Goal: Task Accomplishment & Management: Complete application form

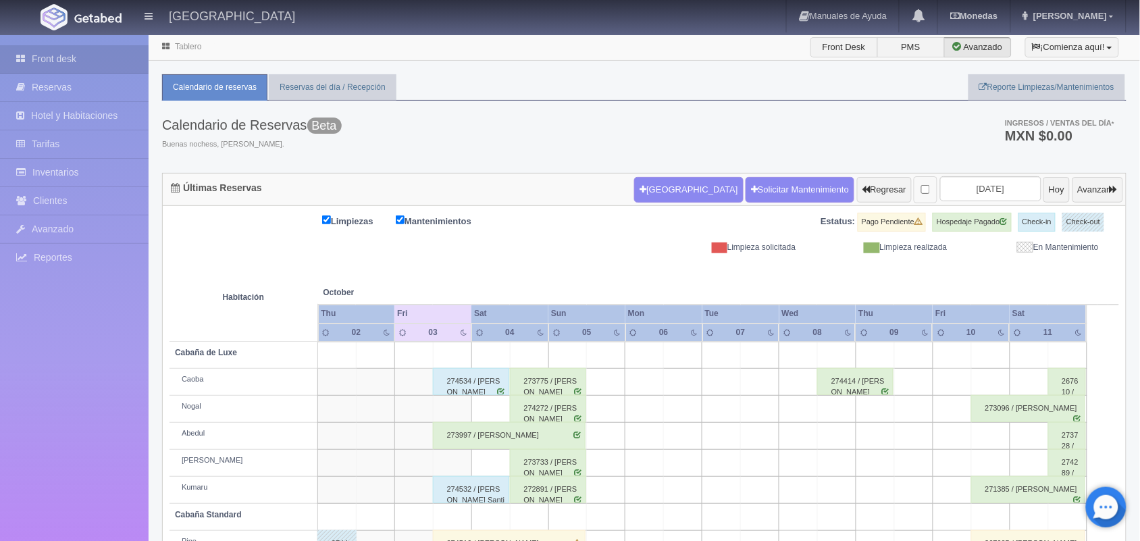
click at [914, 182] on label at bounding box center [926, 190] width 24 height 28
click at [921, 185] on input "checkbox" at bounding box center [925, 189] width 9 height 9
checkbox input "true"
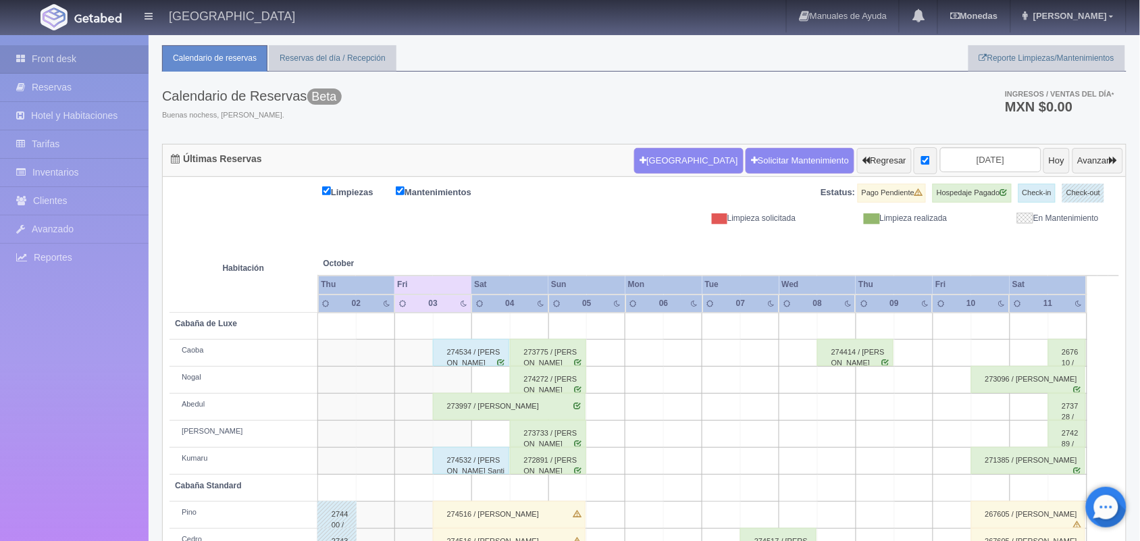
scroll to position [28, 0]
click at [959, 161] on input "2025-10-04" at bounding box center [990, 160] width 101 height 25
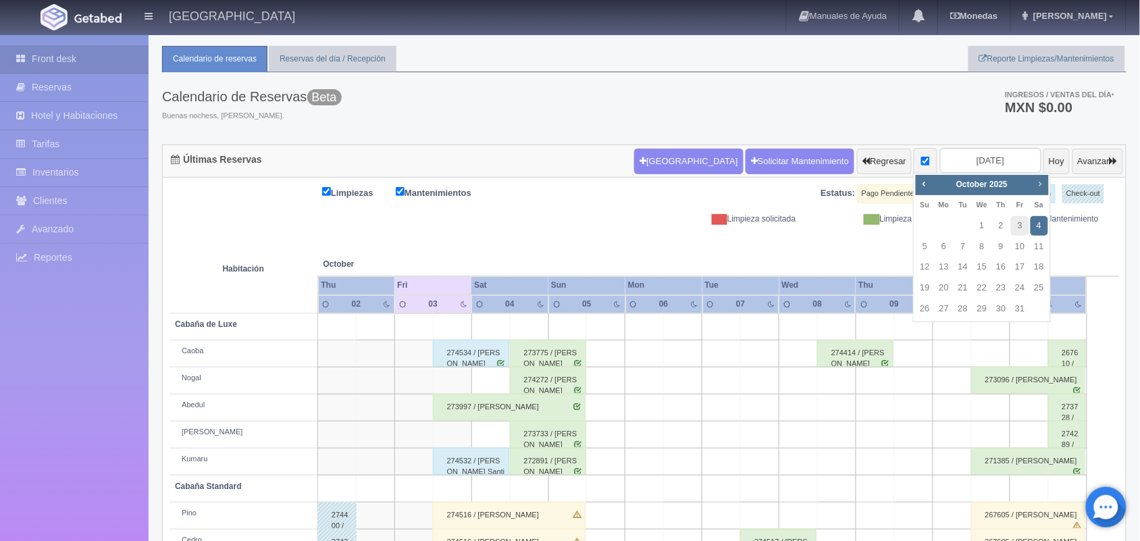
click at [1042, 176] on link "Next" at bounding box center [1040, 183] width 15 height 15
click at [919, 182] on span "Prev" at bounding box center [924, 183] width 11 height 11
click at [1016, 307] on link "31" at bounding box center [1020, 309] width 18 height 20
type input "2025-10-31"
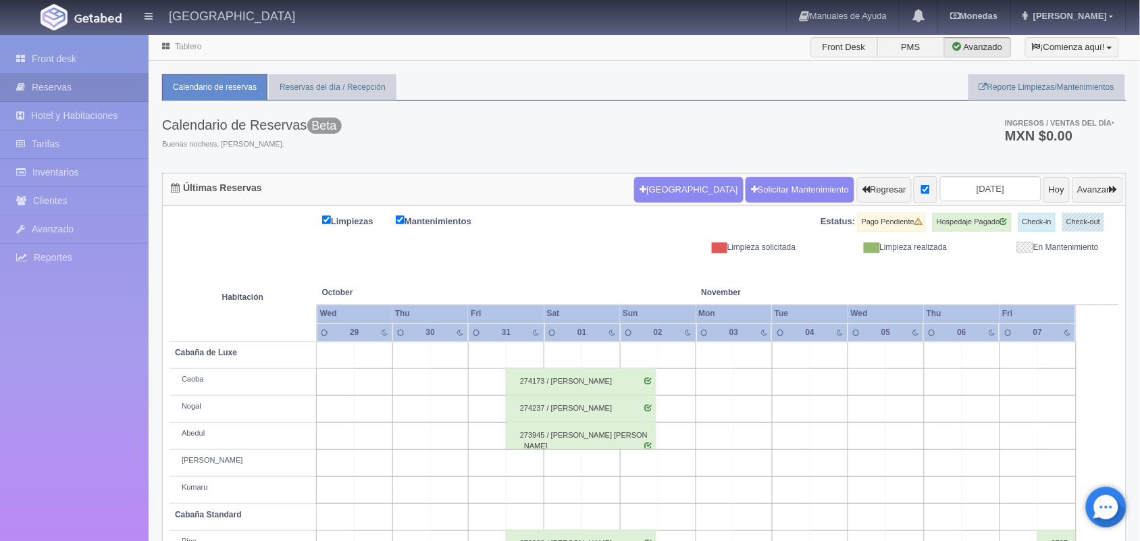
scroll to position [1, 0]
click at [1043, 200] on button "Hoy" at bounding box center [1056, 189] width 26 height 26
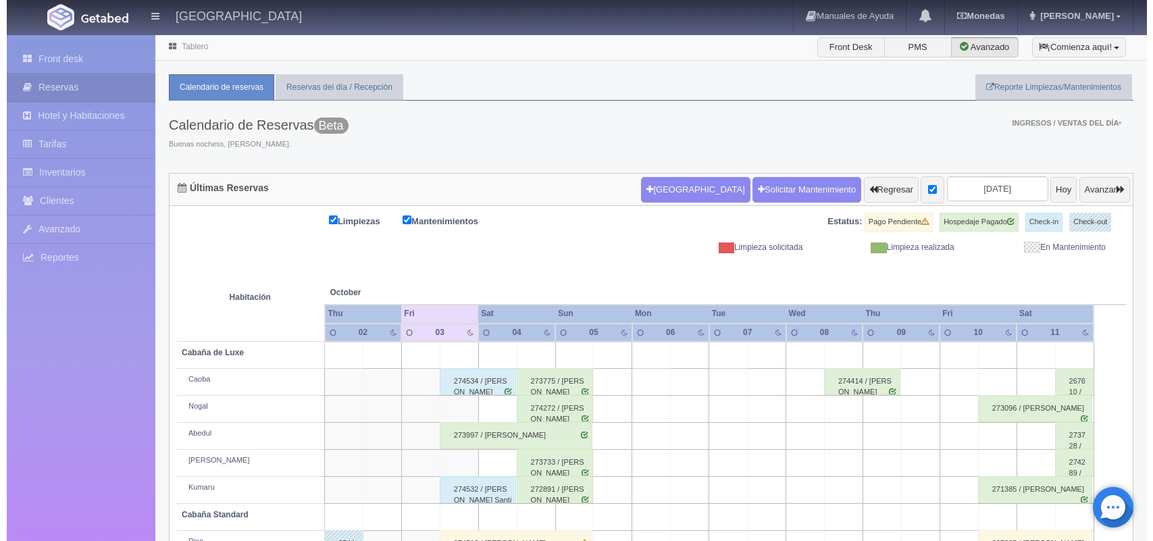
scroll to position [153, 0]
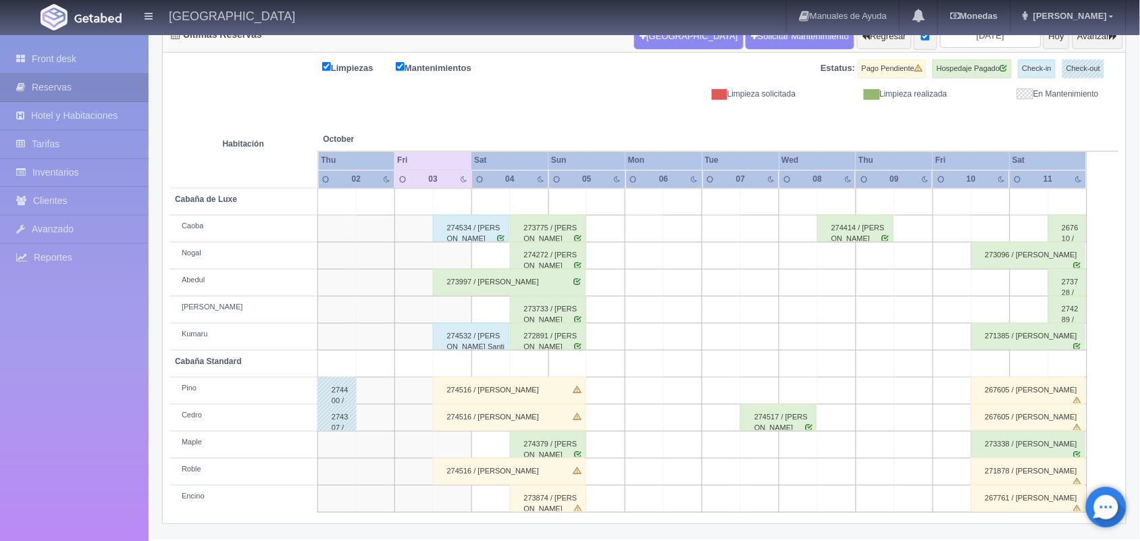
click at [452, 309] on td at bounding box center [452, 309] width 38 height 27
click at [501, 309] on td at bounding box center [490, 309] width 38 height 27
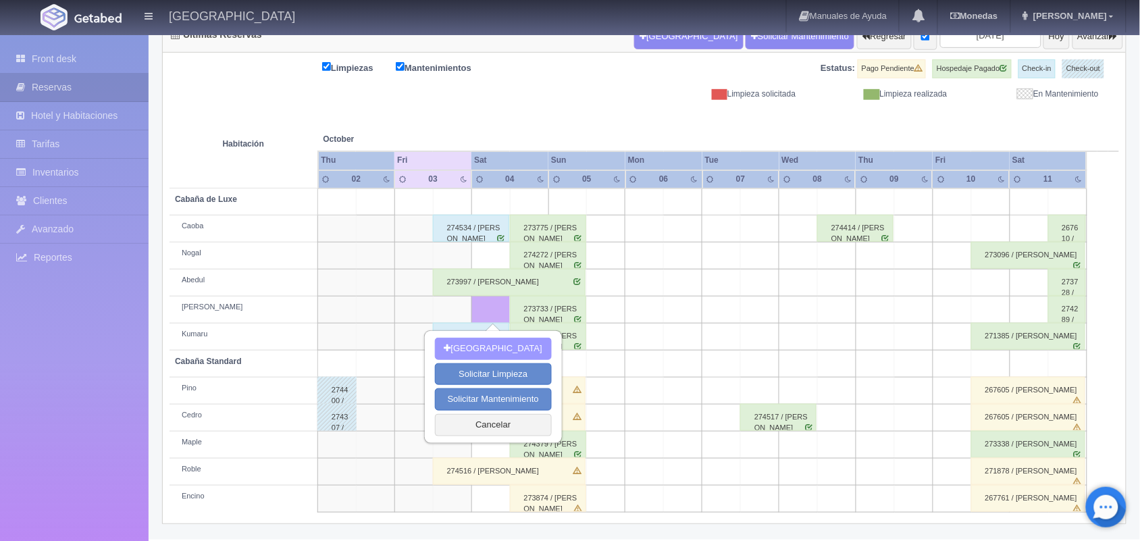
click at [488, 345] on button "Nueva Reserva" at bounding box center [493, 349] width 117 height 22
type input "[DATE]"
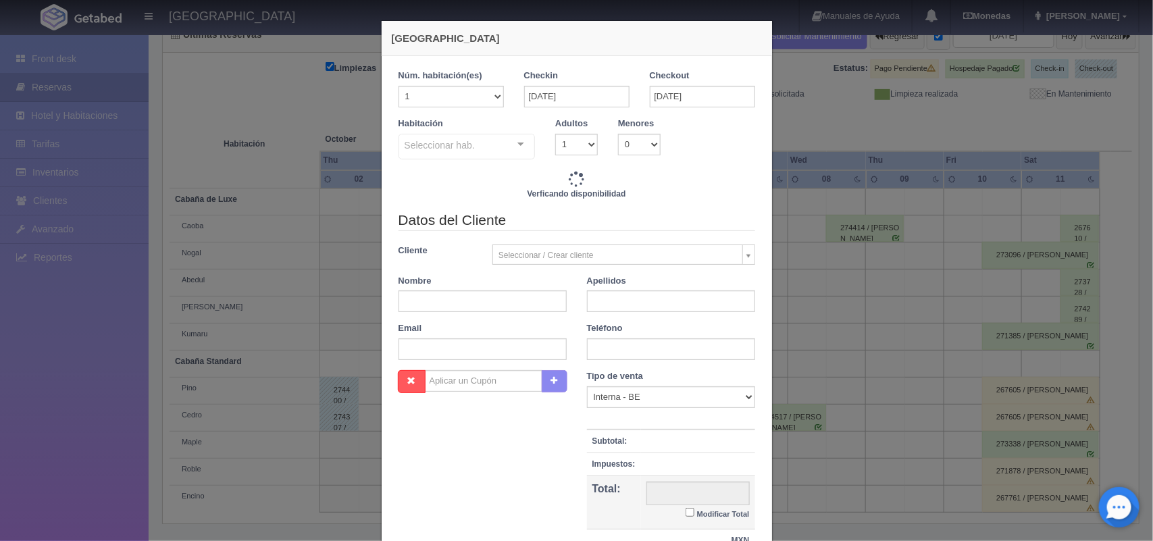
checkbox input "false"
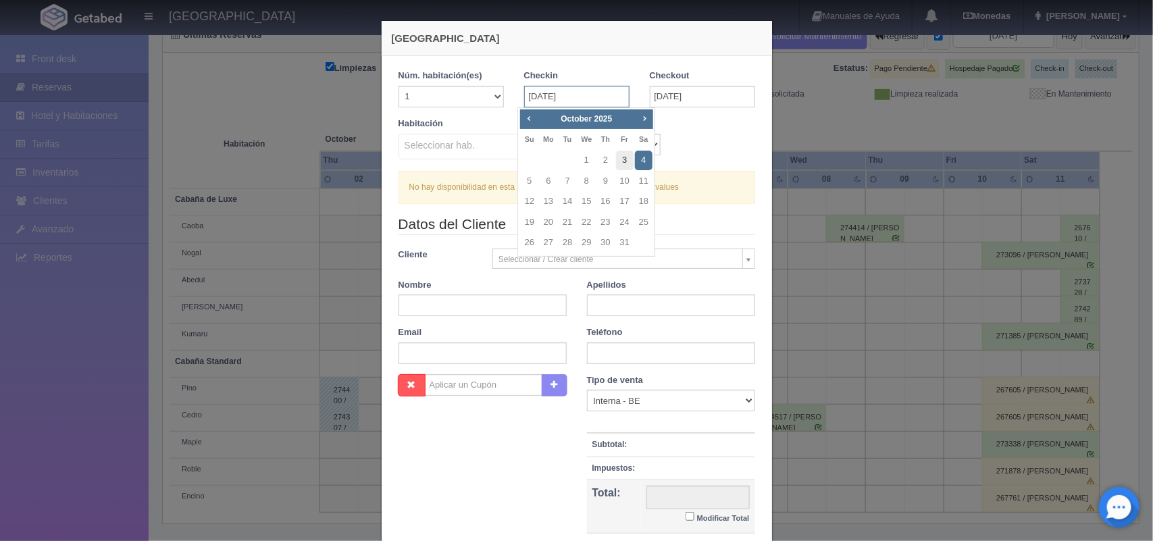
drag, startPoint x: 551, startPoint y: 96, endPoint x: 620, endPoint y: 163, distance: 96.5
click at [620, 163] on body "Hotel Xacallan Manuales de Ayuda Actualizaciones recientes Monedas Tipo de camb…" at bounding box center [576, 209] width 1153 height 659
click at [620, 163] on link "3" at bounding box center [625, 161] width 18 height 20
type input "03-10-2025"
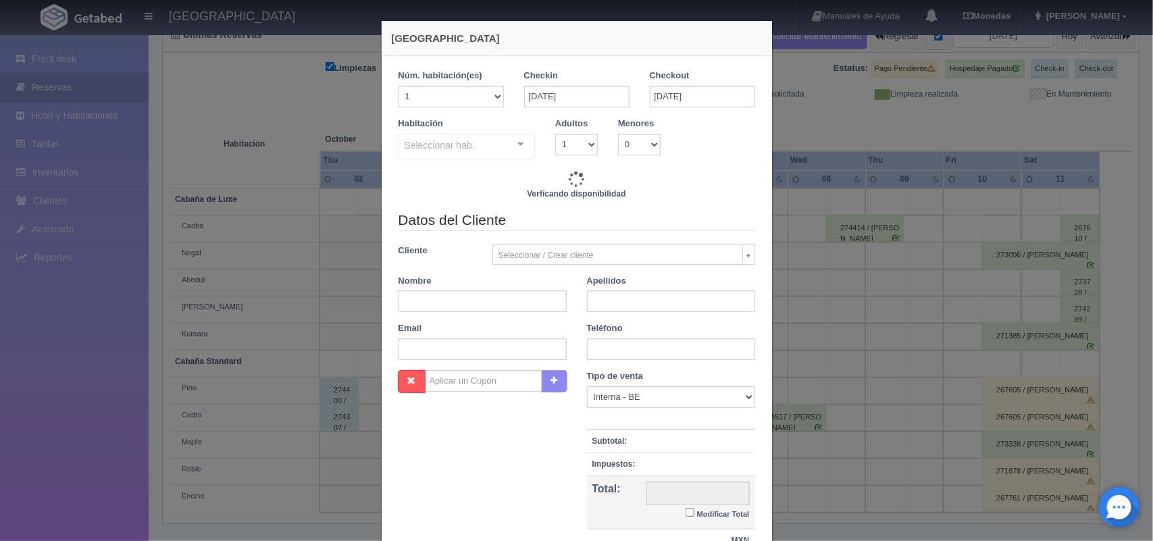
checkbox input "false"
type input "1800.00"
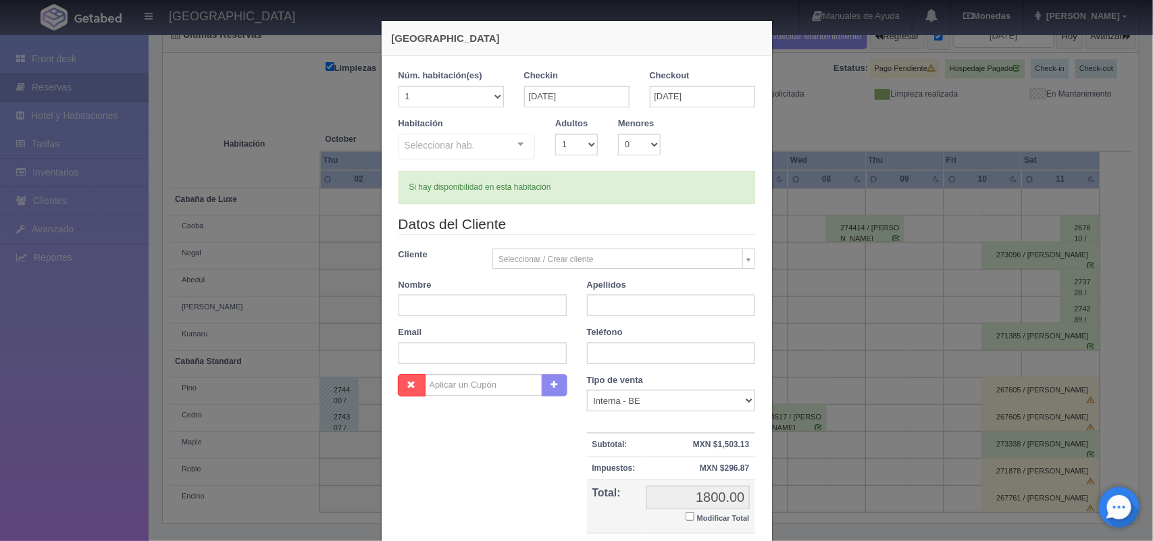
checkbox input "false"
click at [584, 149] on select "1 2 3 4 5 6 7 8 9 10" at bounding box center [576, 145] width 43 height 22
select select "2"
click at [555, 134] on select "1 2 3 4 5 6 7 8 9 10" at bounding box center [576, 145] width 43 height 22
checkbox input "false"
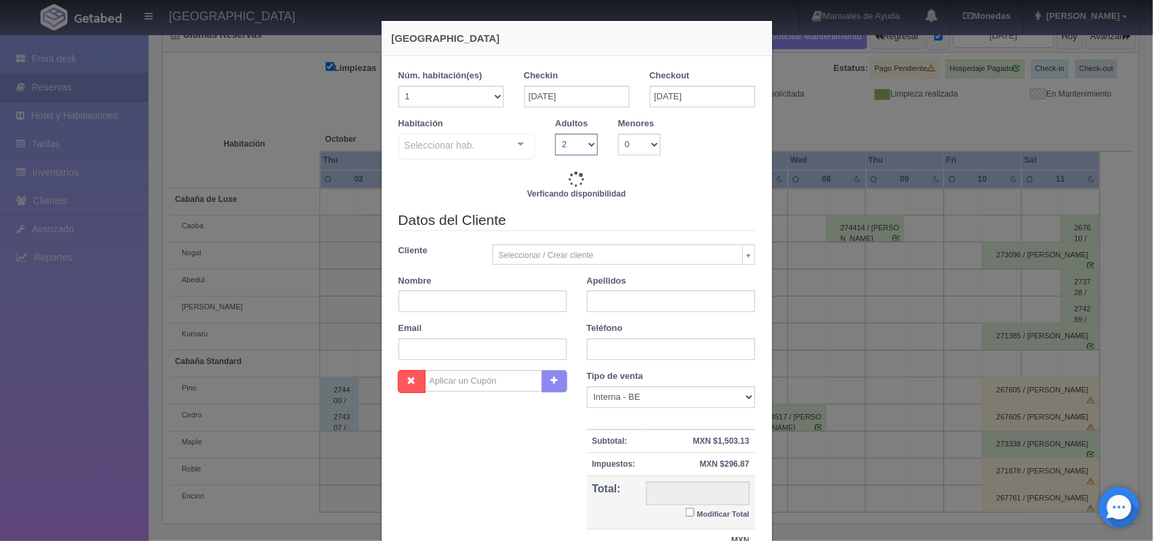
type input "1800.00"
checkbox input "false"
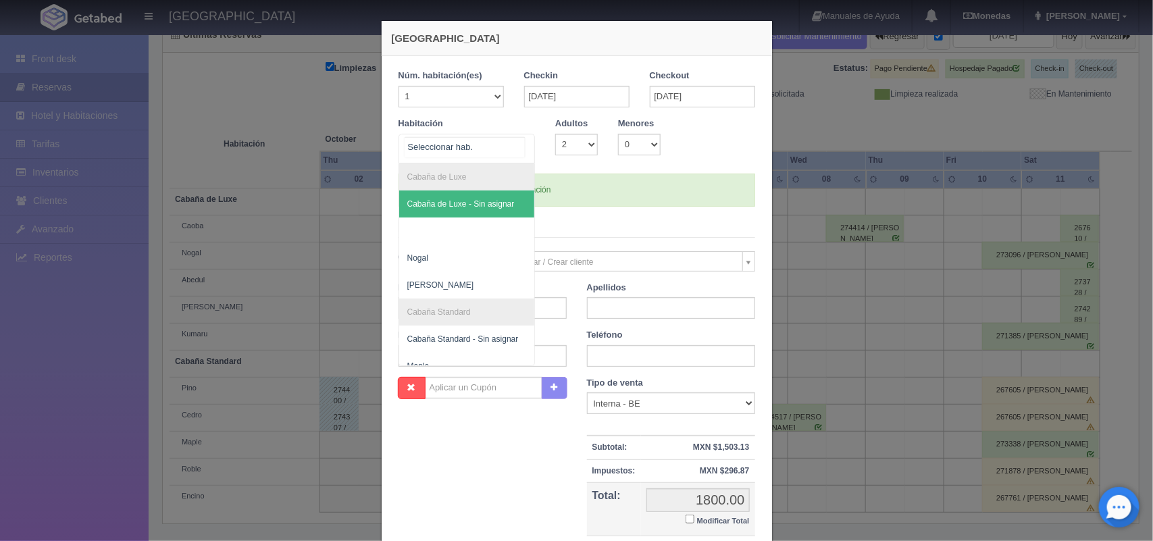
click at [514, 143] on div at bounding box center [520, 144] width 27 height 20
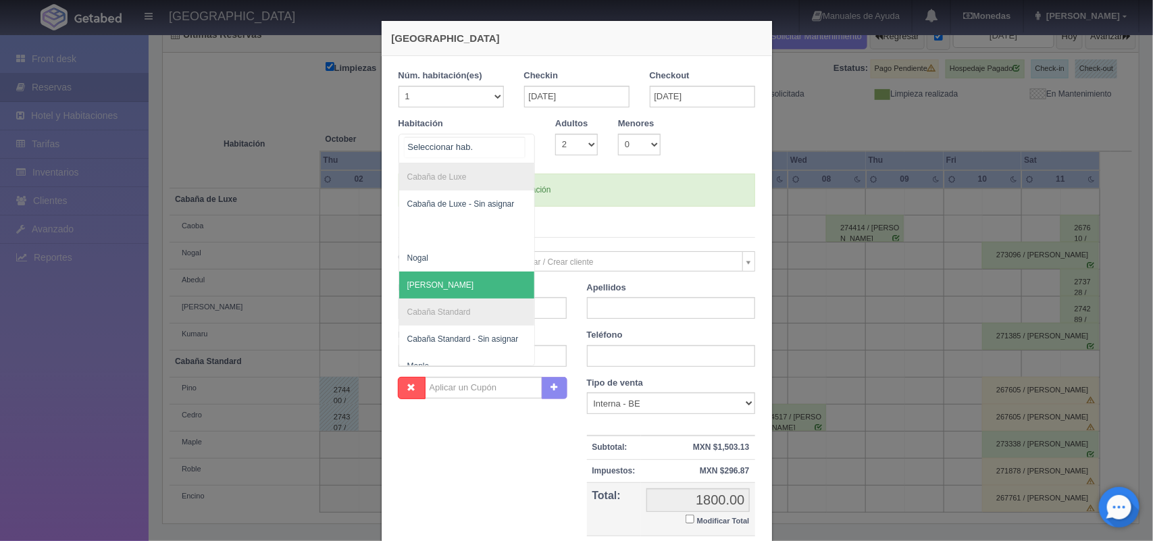
click at [448, 282] on span "Cerezo" at bounding box center [467, 284] width 136 height 27
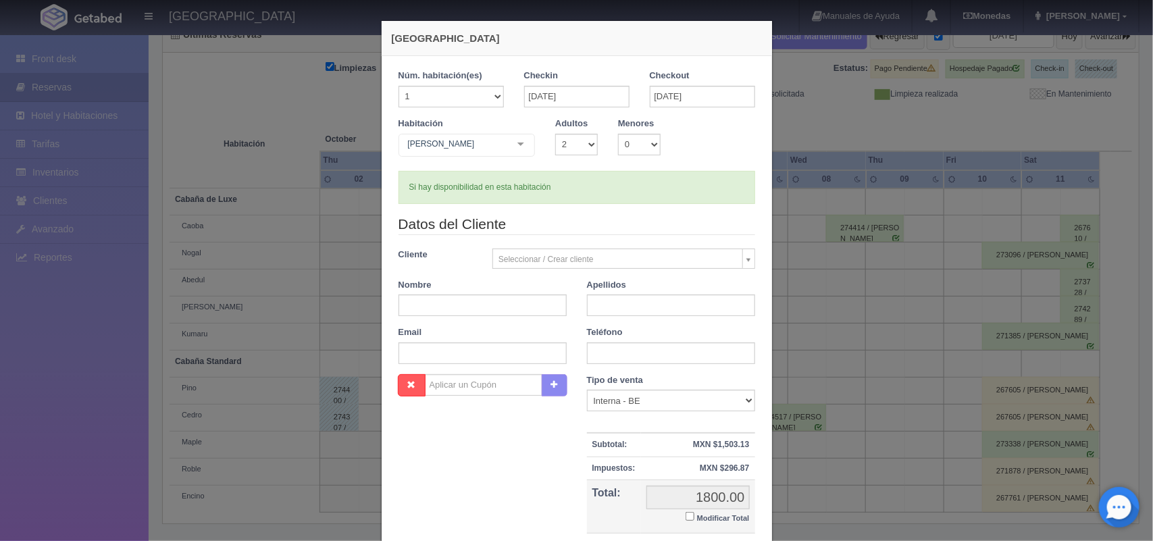
checkbox input "false"
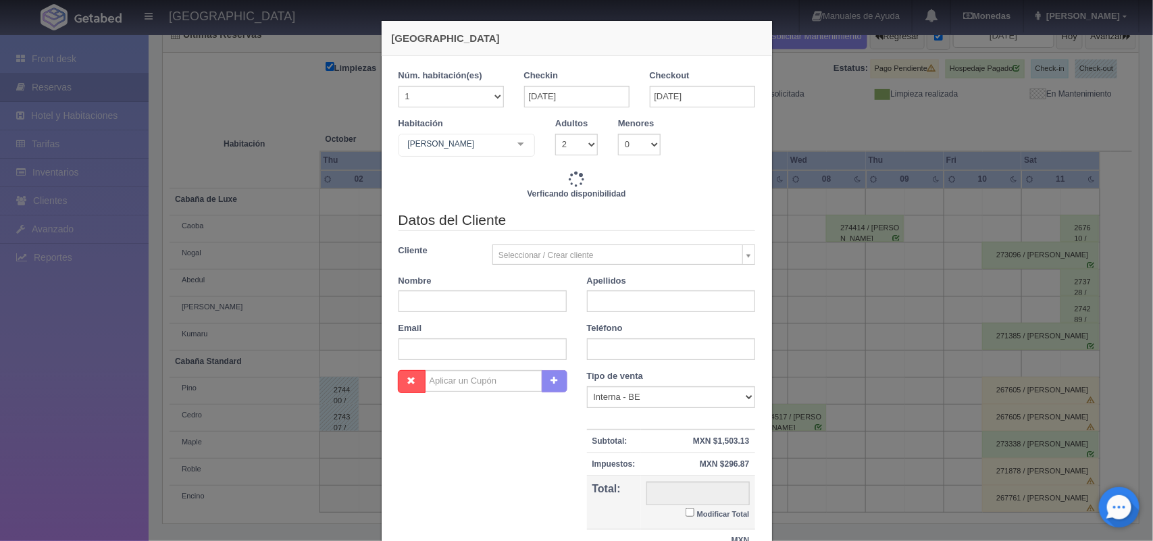
type input "1800.00"
checkbox input "false"
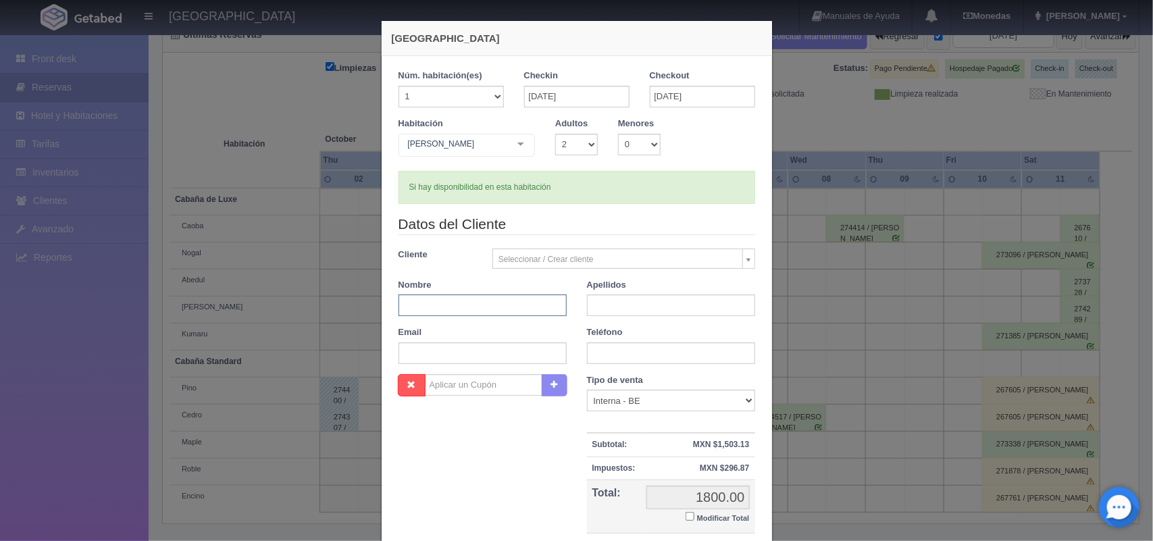
click at [473, 312] on input "text" at bounding box center [482, 305] width 168 height 22
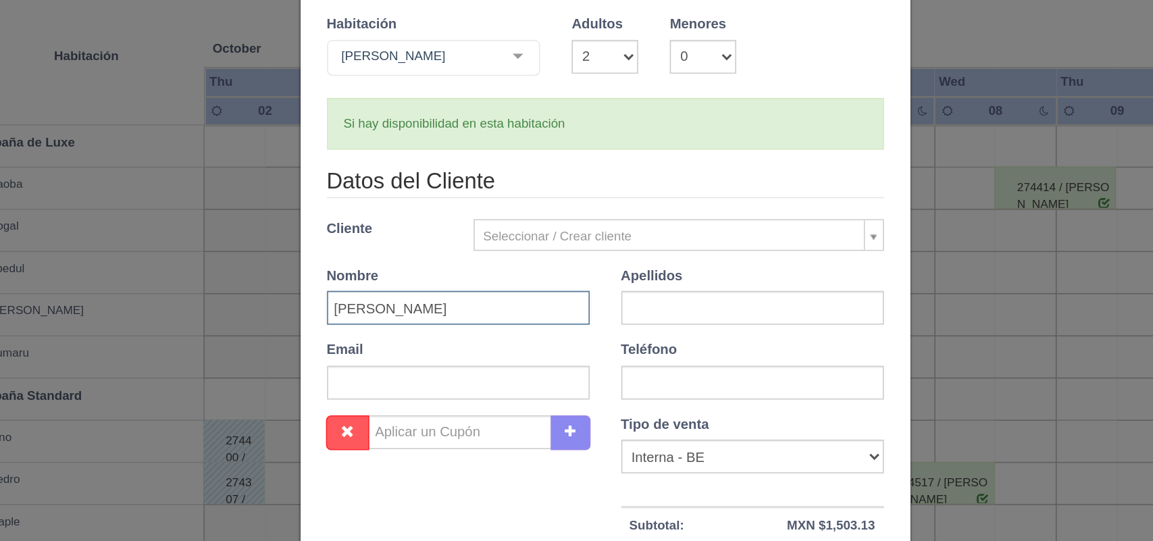
type input "Alejandro"
click at [609, 303] on input "text" at bounding box center [671, 305] width 168 height 22
type input "Diaz Cervntes"
click at [609, 351] on input "text" at bounding box center [671, 353] width 168 height 22
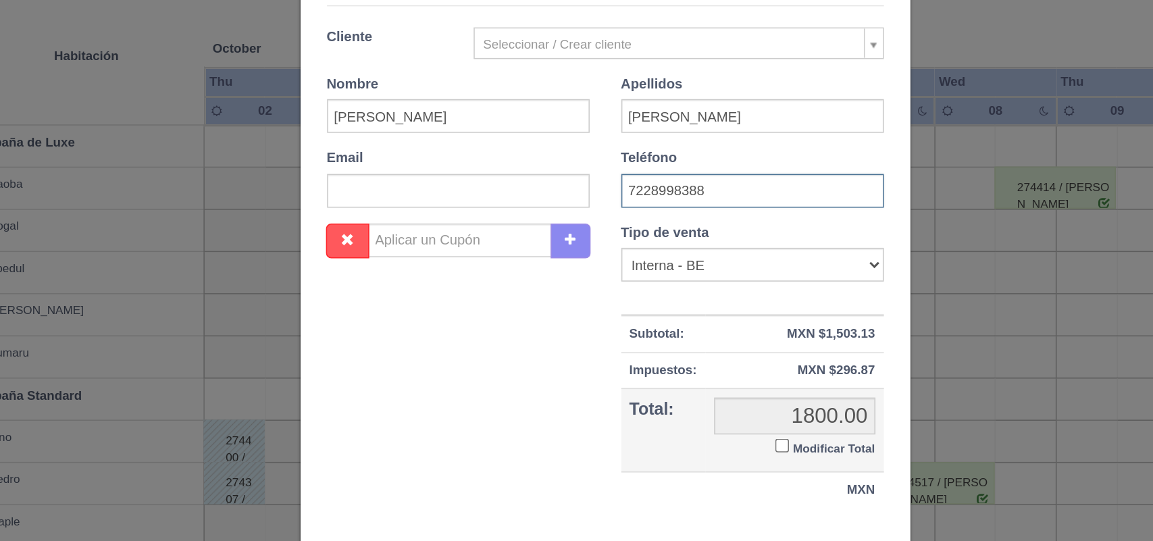
type input "7228998388"
click at [686, 394] on input "Modificar Total" at bounding box center [690, 393] width 9 height 9
checkbox input "true"
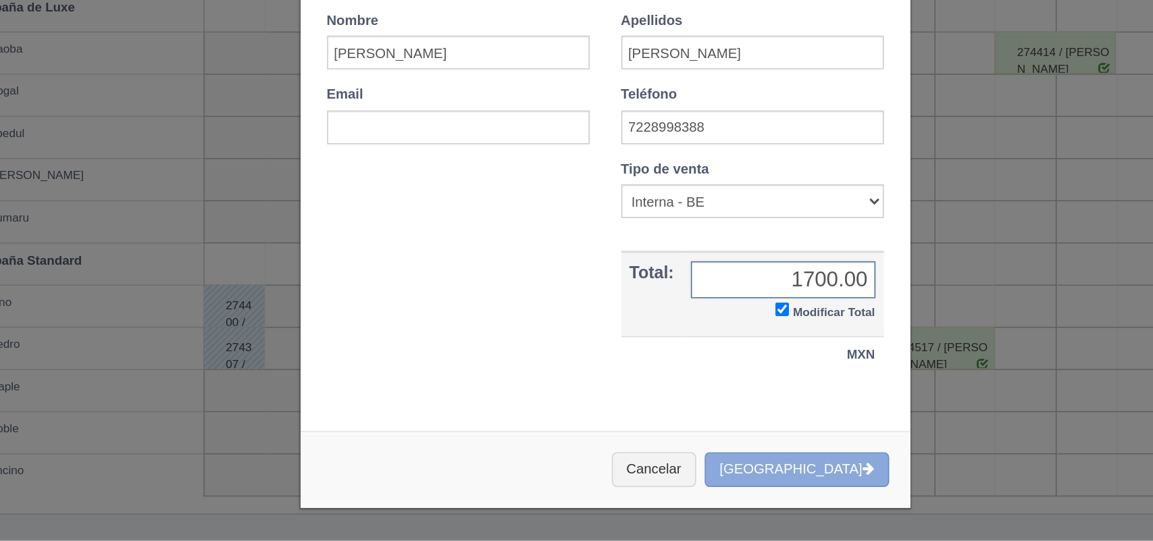
scroll to position [153, 0]
type input "1700.00"
click at [698, 499] on button "[GEOGRAPHIC_DATA]" at bounding box center [699, 495] width 118 height 22
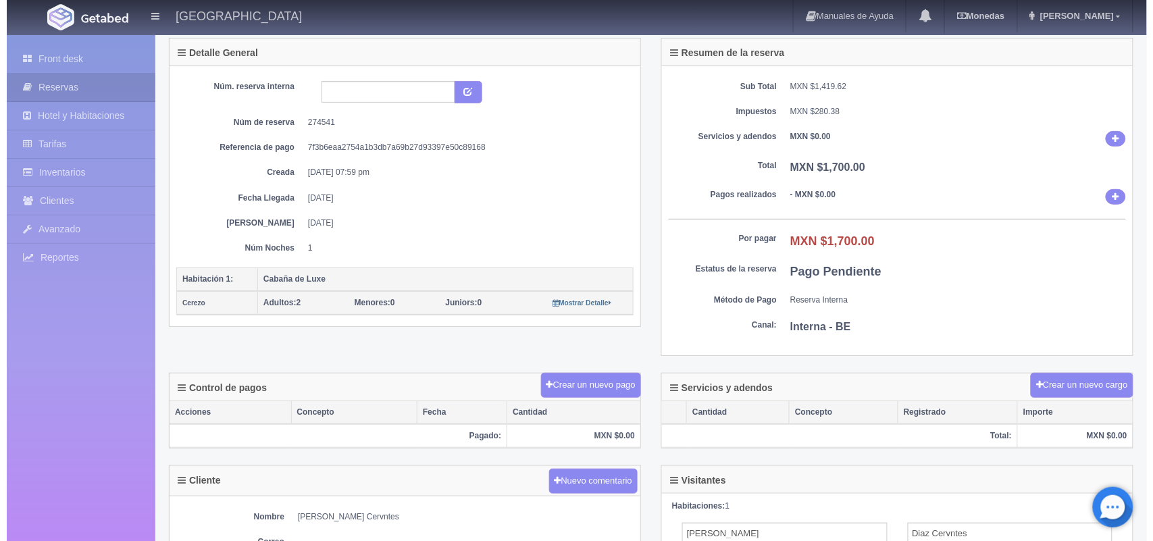
scroll to position [74, 0]
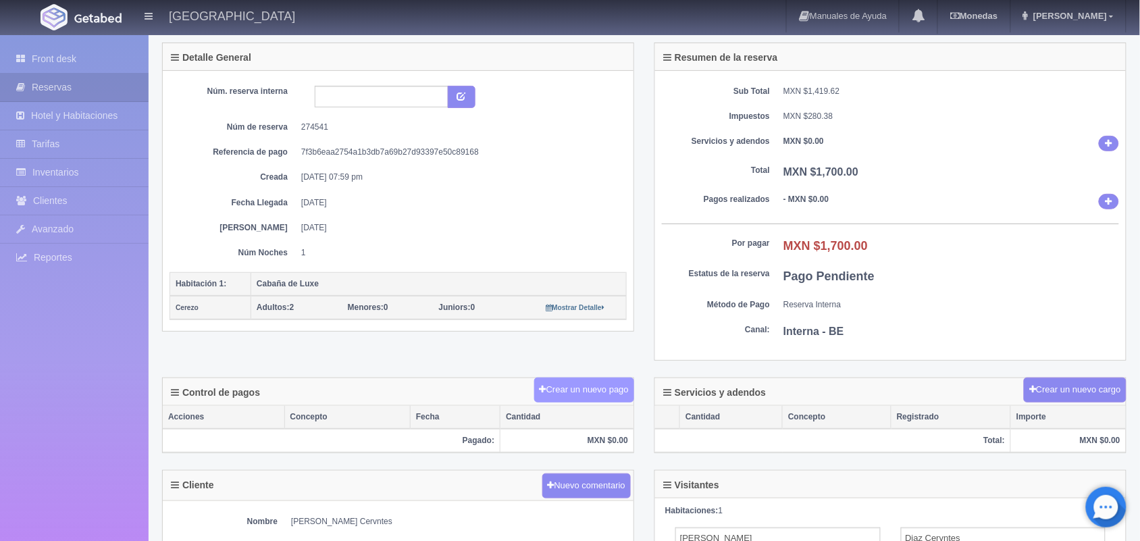
click at [581, 388] on button "Crear un nuevo pago" at bounding box center [584, 390] width 100 height 25
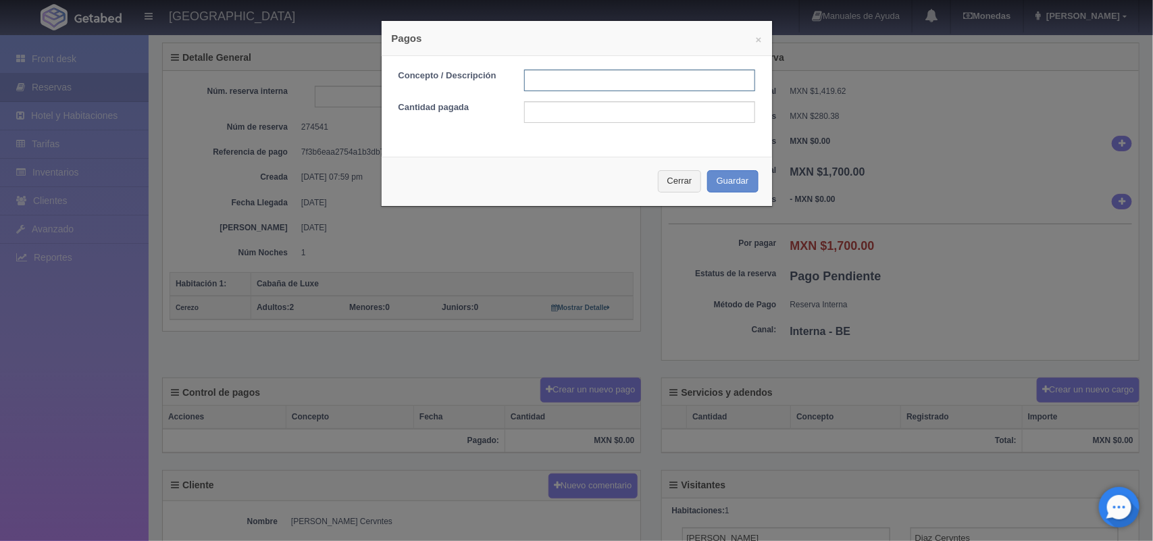
click at [574, 90] on input "text" at bounding box center [639, 81] width 231 height 22
type input "pago con tarjeta"
click at [573, 111] on input "text" at bounding box center [639, 112] width 231 height 22
type input "1700.00"
click at [741, 186] on button "Guardar" at bounding box center [732, 181] width 51 height 22
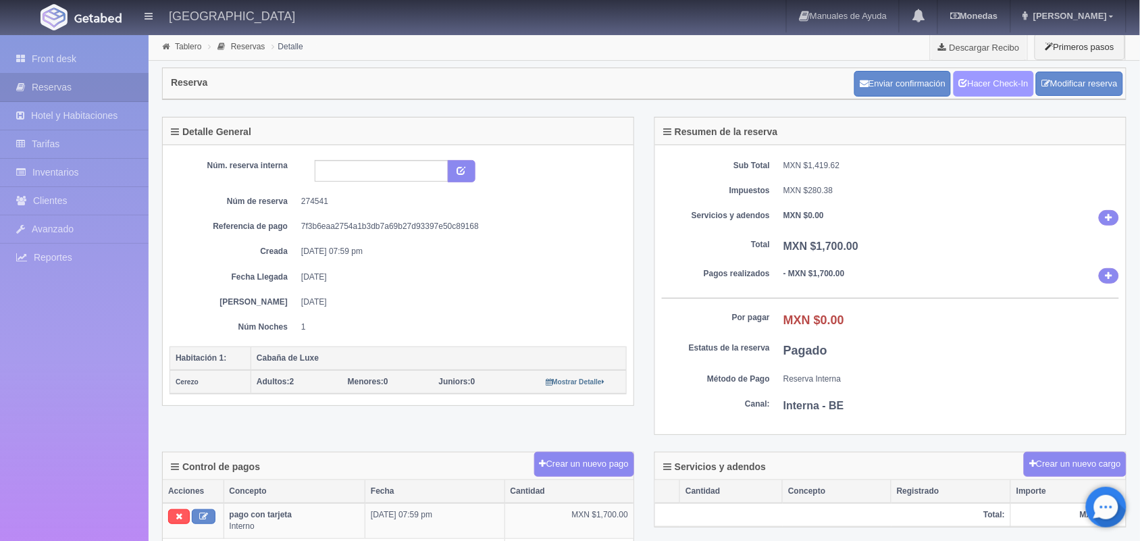
click at [1000, 76] on link "Hacer Check-In" at bounding box center [994, 84] width 80 height 26
click at [54, 65] on link "Front desk" at bounding box center [74, 59] width 149 height 28
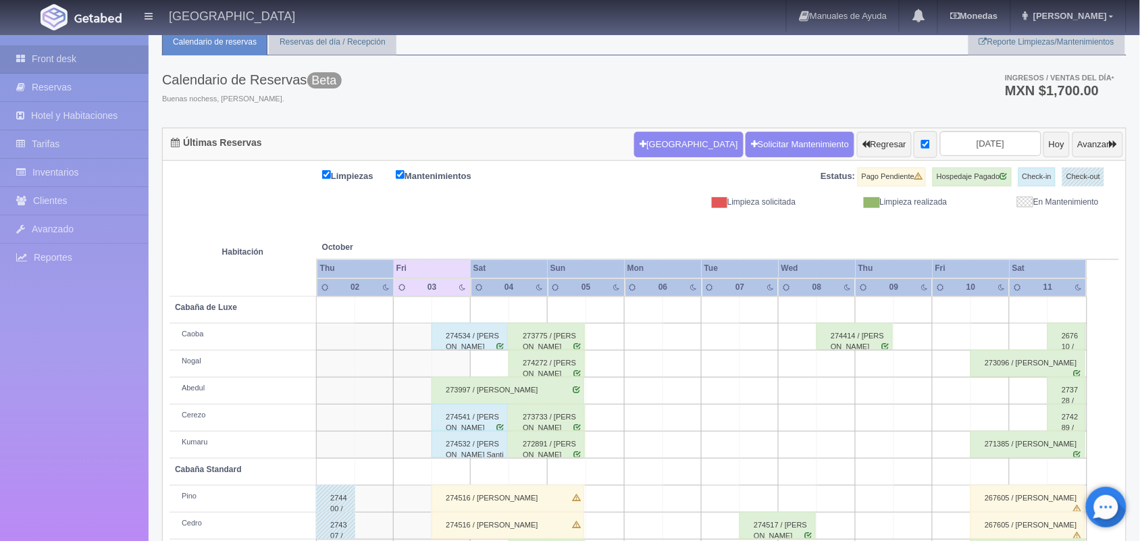
scroll to position [45, 0]
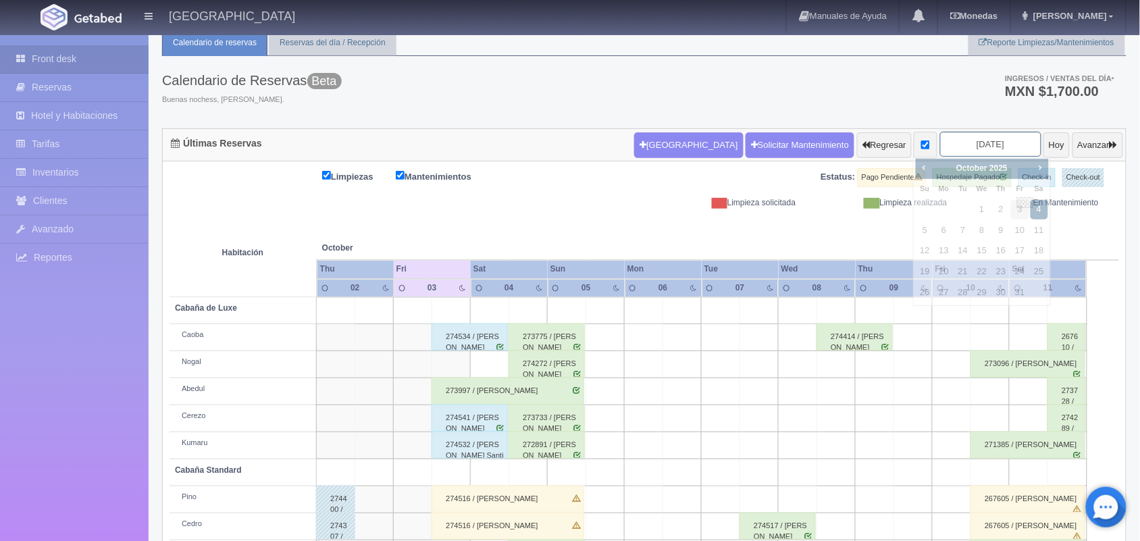
click at [966, 142] on input "[DATE]" at bounding box center [990, 144] width 101 height 25
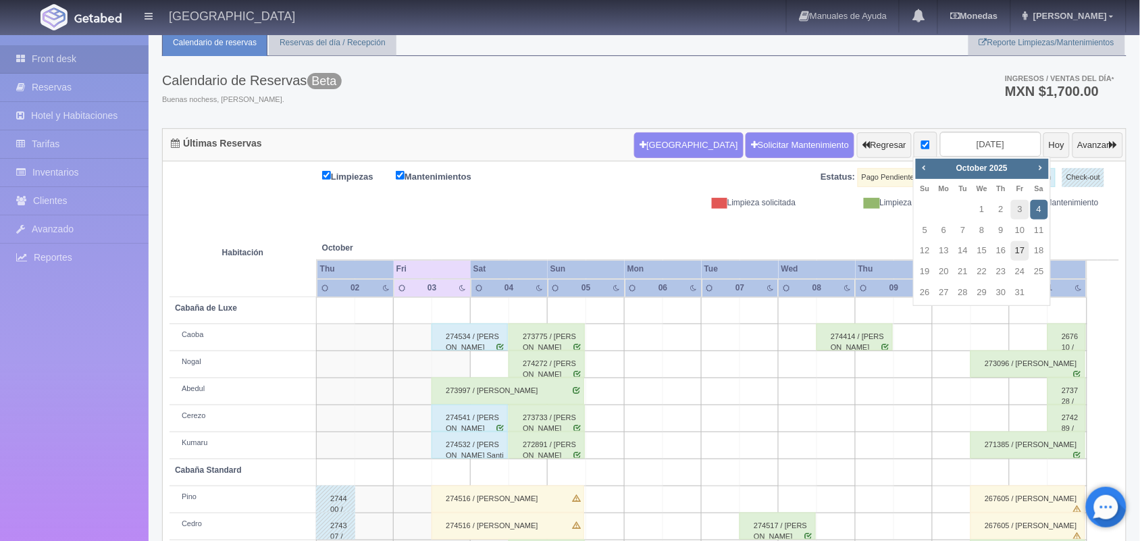
click at [1015, 245] on link "17" at bounding box center [1020, 251] width 18 height 20
type input "[DATE]"
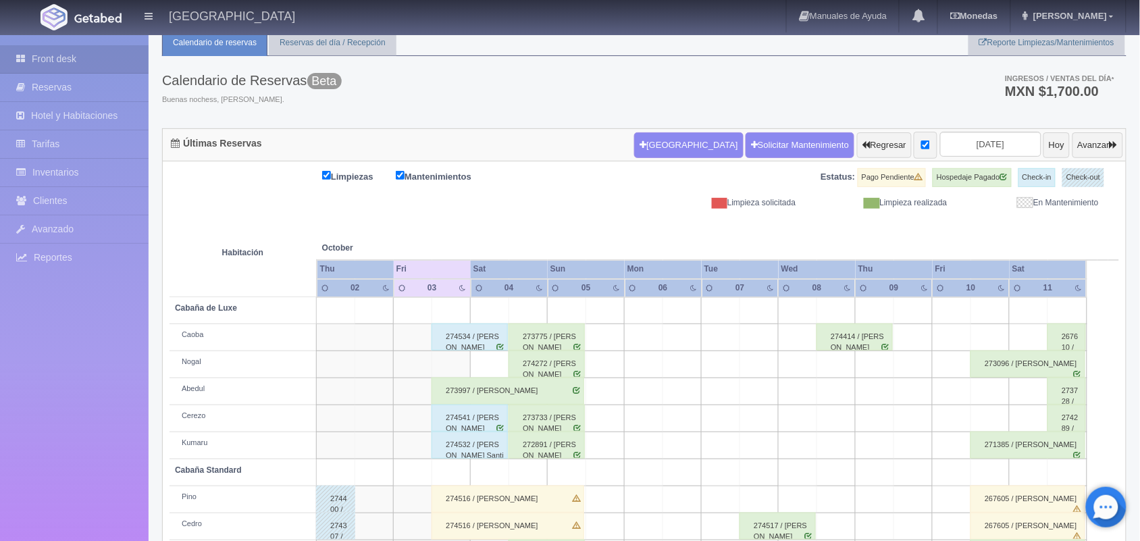
scroll to position [153, 0]
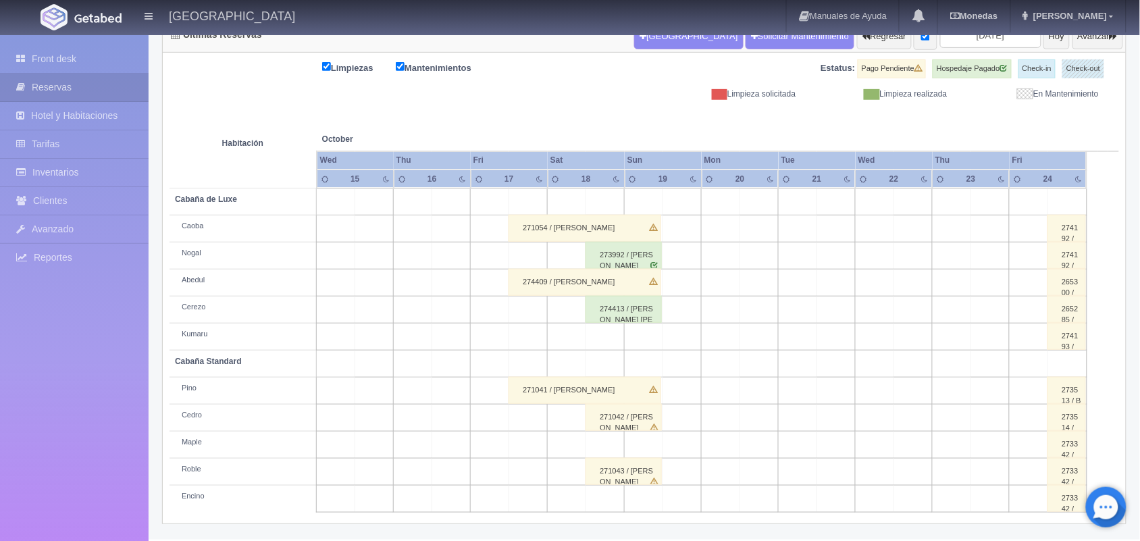
scroll to position [153, 0]
